Goal: Task Accomplishment & Management: Complete application form

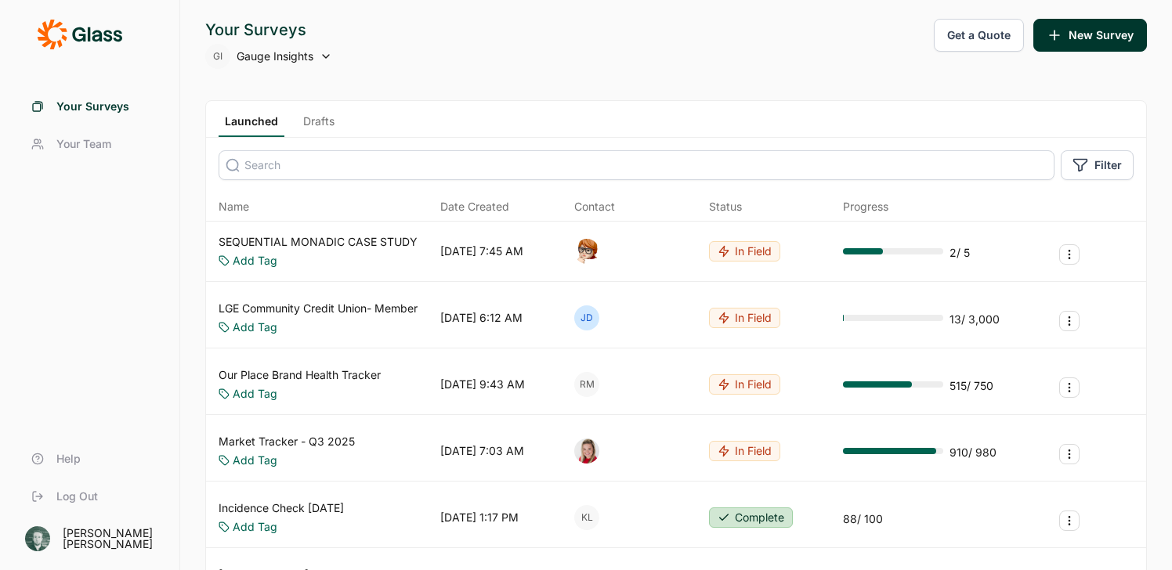
click at [281, 41] on div "Your Surveys GI Gauge Insights" at bounding box center [268, 44] width 127 height 50
click at [281, 62] on span "Gauge Insights" at bounding box center [275, 57] width 77 height 16
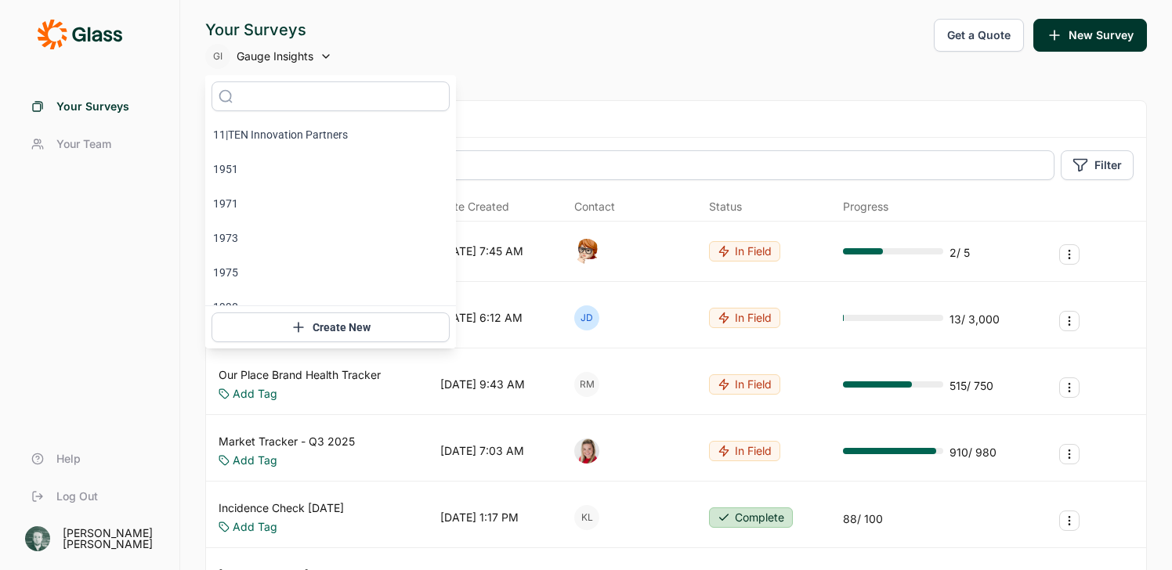
click at [317, 324] on button "Create New" at bounding box center [330, 327] width 238 height 30
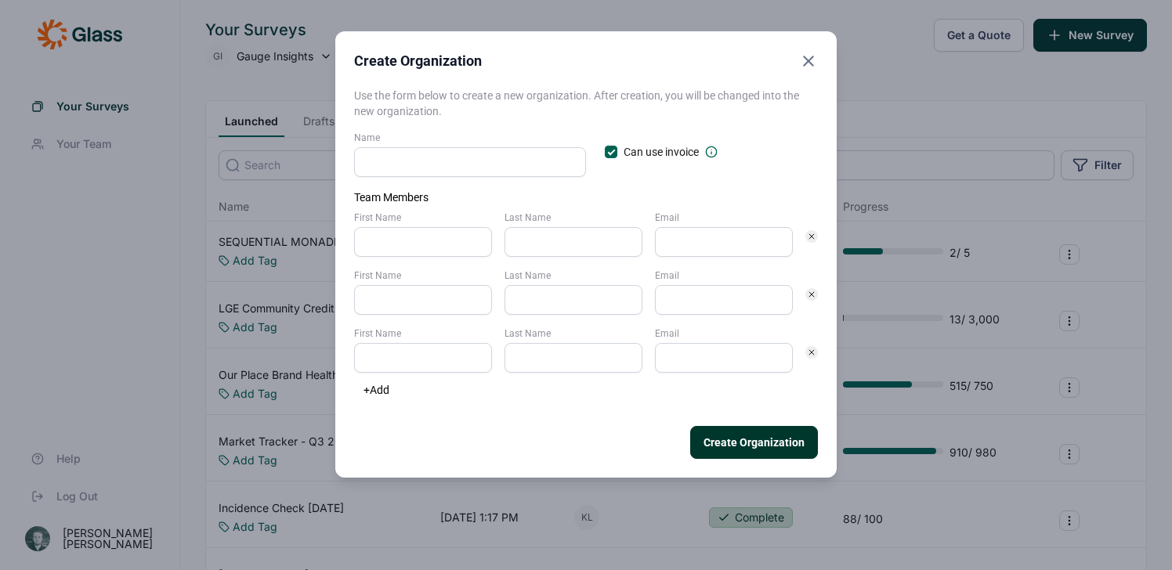
click at [721, 247] on input "Email" at bounding box center [724, 242] width 138 height 30
paste input "[EMAIL_ADDRESS][DOMAIN_NAME]"
type input "[EMAIL_ADDRESS][DOMAIN_NAME]"
click at [485, 154] on input "Name" at bounding box center [470, 162] width 232 height 30
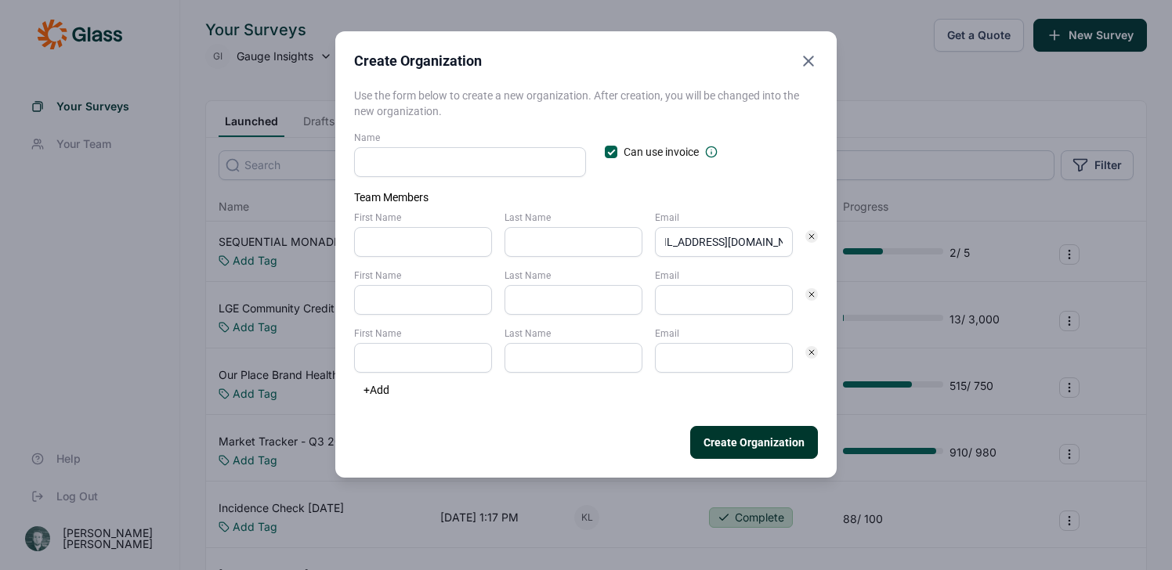
scroll to position [0, 0]
type input "Underdog Energy"
click at [606, 157] on div at bounding box center [611, 152] width 13 height 13
click at [605, 152] on input "Can use invoice" at bounding box center [605, 152] width 0 height 0
click at [405, 259] on div "First Name Last Name Email [EMAIL_ADDRESS][DOMAIN_NAME] First Name Last Name Em…" at bounding box center [586, 291] width 464 height 161
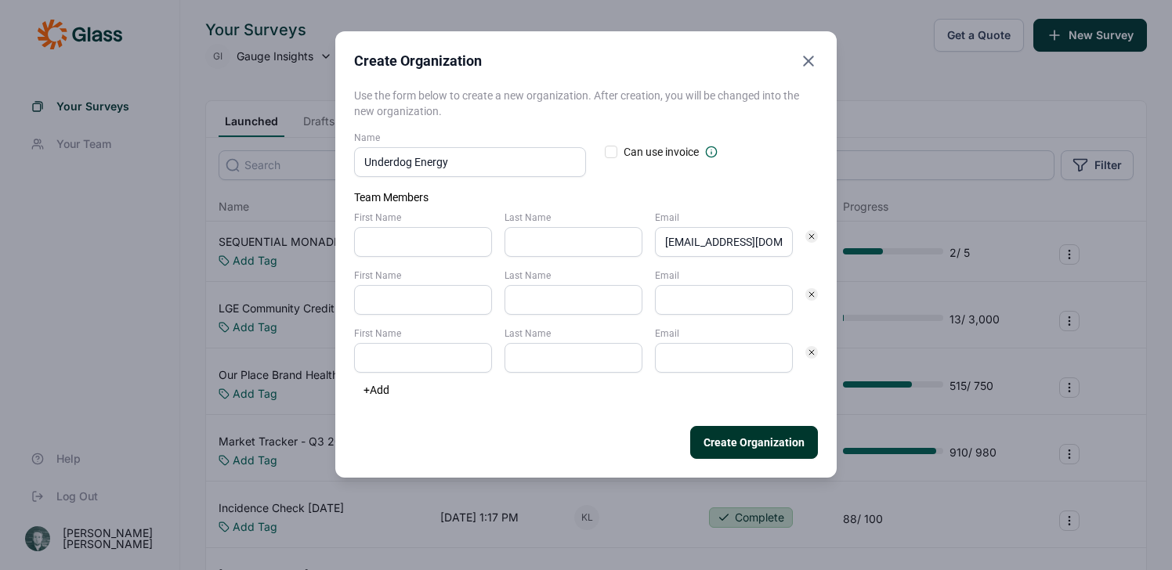
click at [406, 246] on input "First Name" at bounding box center [423, 242] width 138 height 30
type input "[PERSON_NAME]"
click at [586, 269] on label "Last Name" at bounding box center [573, 275] width 138 height 13
click at [586, 285] on input "Last Name" at bounding box center [573, 300] width 138 height 30
click at [583, 250] on input "Last Name" at bounding box center [573, 242] width 138 height 30
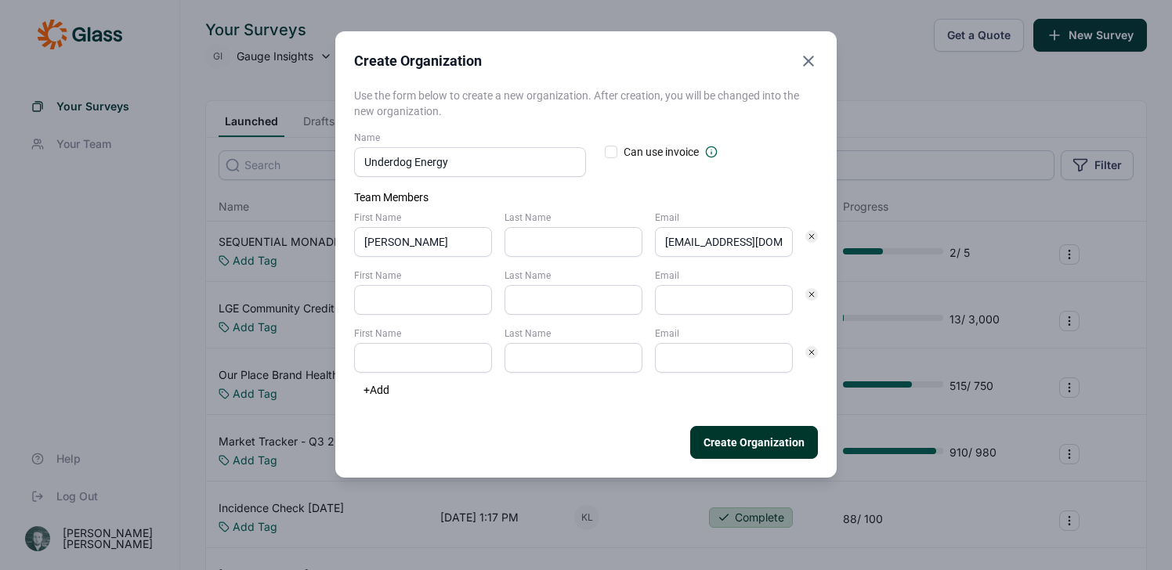
paste input "[PERSON_NAME]"
drag, startPoint x: 540, startPoint y: 244, endPoint x: 435, endPoint y: 244, distance: 104.9
click at [435, 244] on div "First Name [PERSON_NAME] Last Name [PERSON_NAME] Email [EMAIL_ADDRESS][DOMAIN_N…" at bounding box center [573, 233] width 439 height 45
type input "[PERSON_NAME]"
click at [742, 441] on button "Create Organization" at bounding box center [754, 442] width 128 height 33
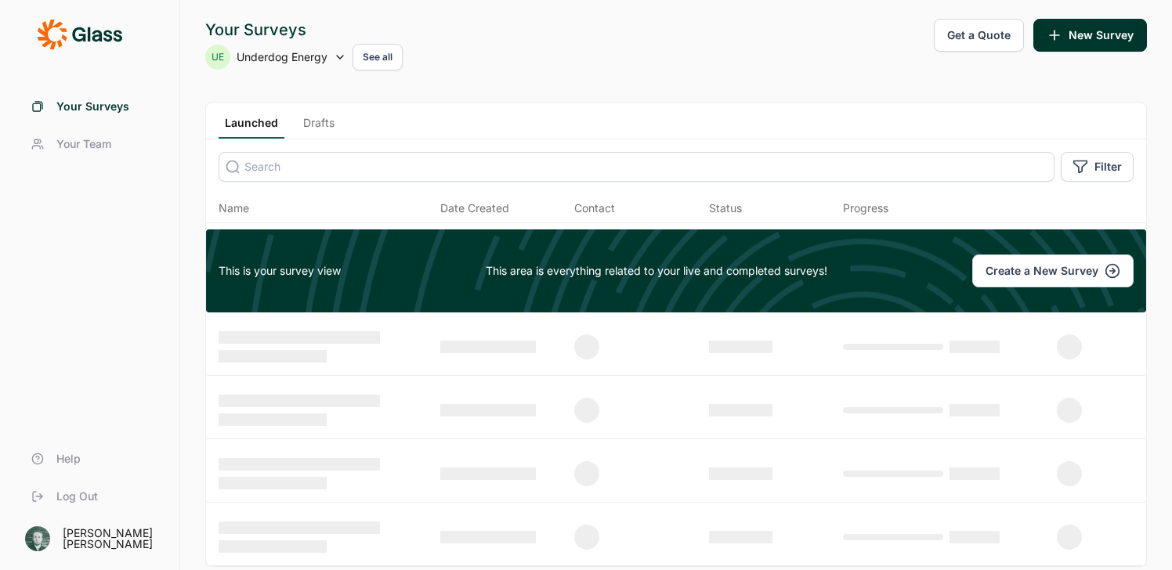
click at [368, 60] on button "See all" at bounding box center [377, 57] width 50 height 27
